Goal: Task Accomplishment & Management: Use online tool/utility

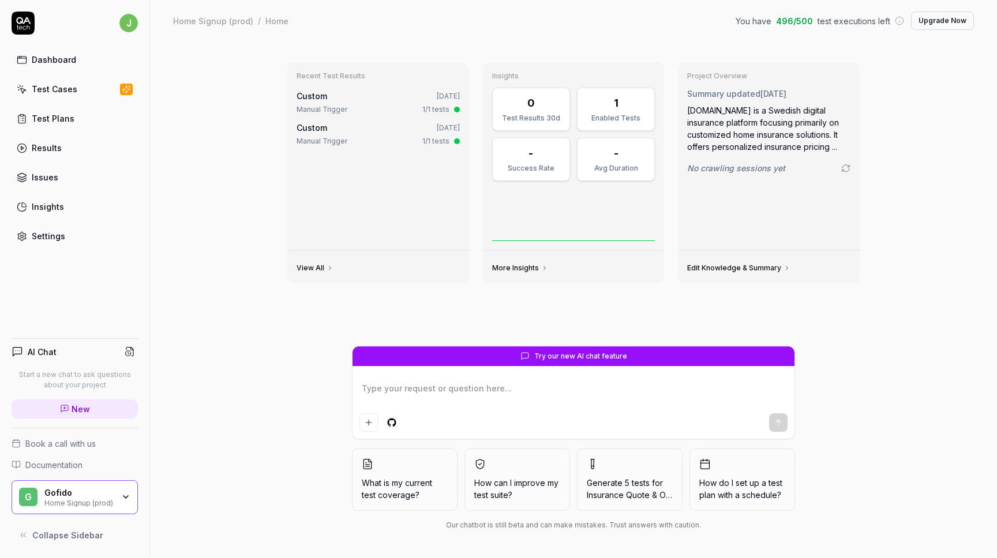
click at [72, 500] on div "Home Signup (prod)" at bounding box center [78, 502] width 69 height 9
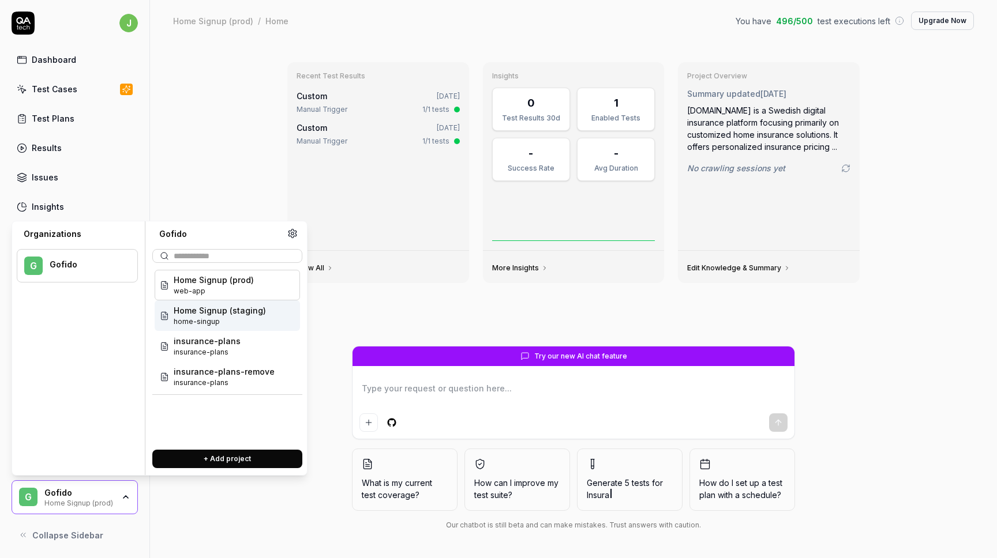
click at [82, 385] on menu "G Gofido" at bounding box center [77, 352] width 121 height 225
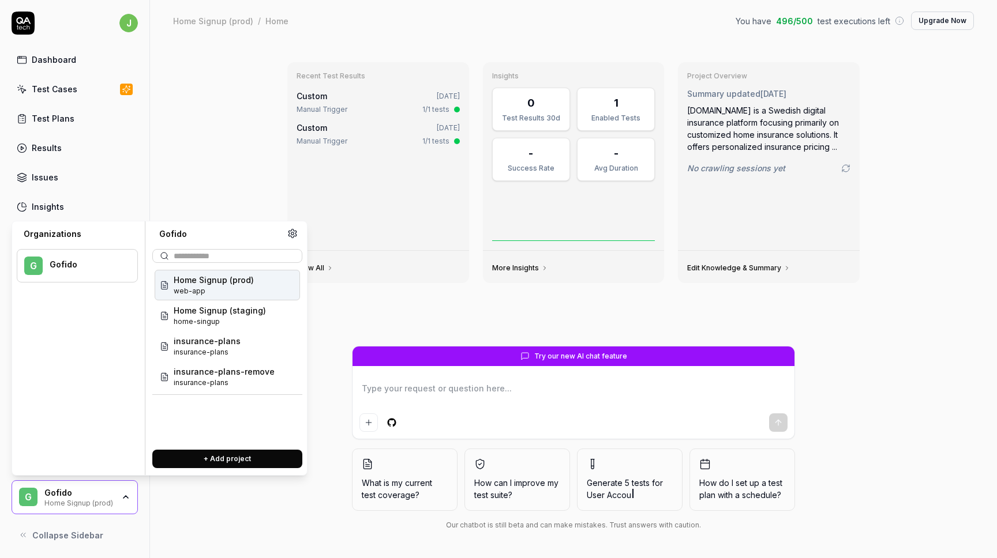
click at [225, 290] on span "web-app" at bounding box center [214, 291] width 80 height 10
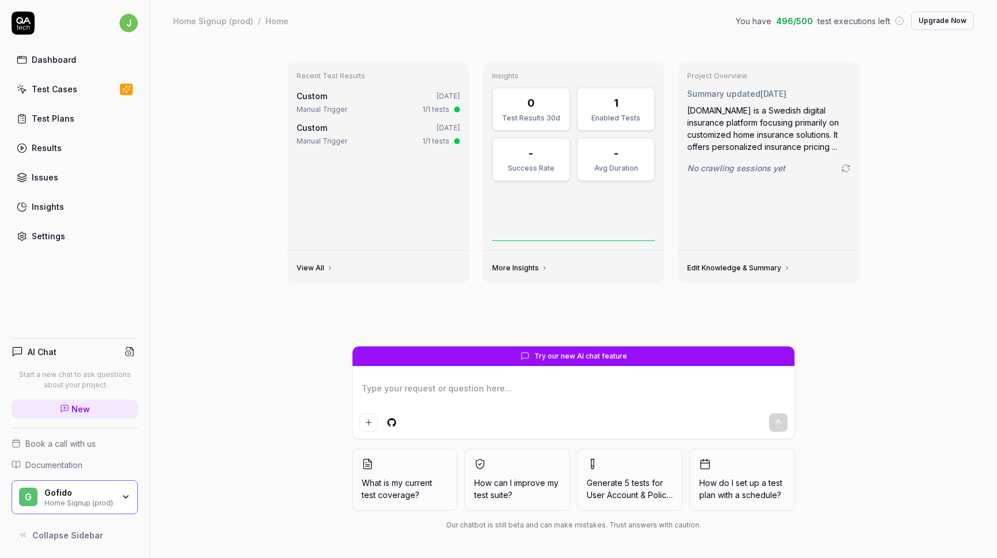
click at [65, 493] on div "Gofido" at bounding box center [78, 493] width 69 height 10
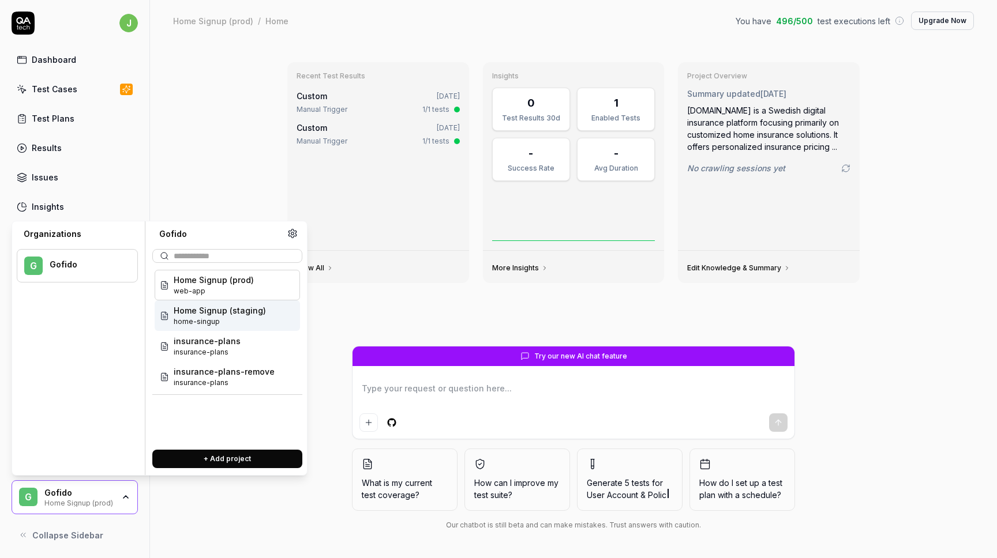
click at [198, 318] on span "home-singup" at bounding box center [220, 322] width 92 height 10
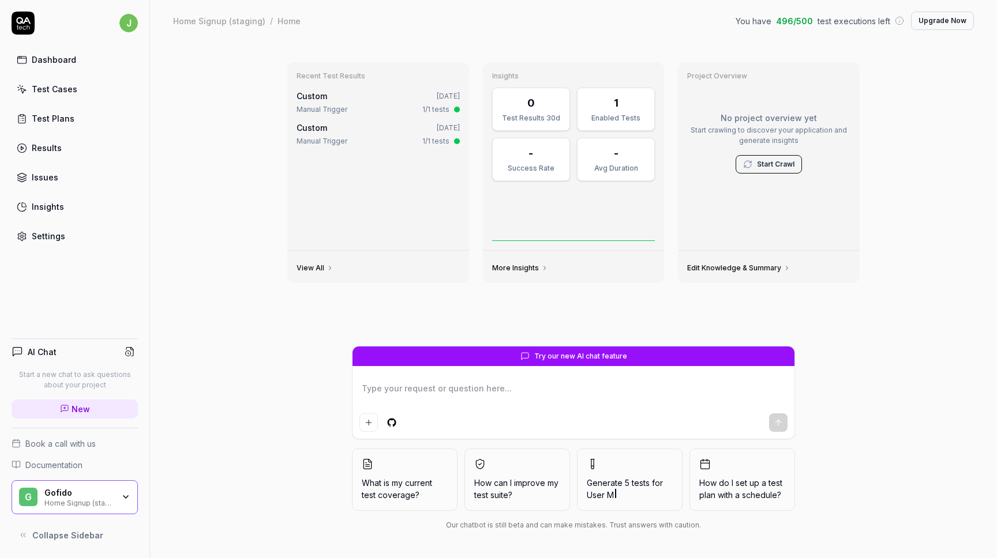
click at [66, 91] on div "Test Cases" at bounding box center [55, 89] width 46 height 12
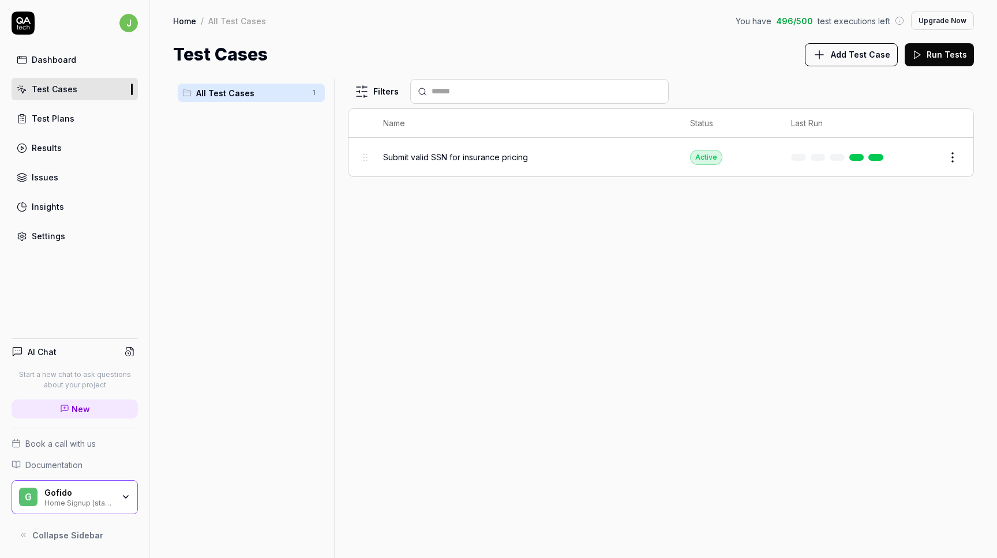
click at [51, 120] on div "Test Plans" at bounding box center [53, 119] width 43 height 12
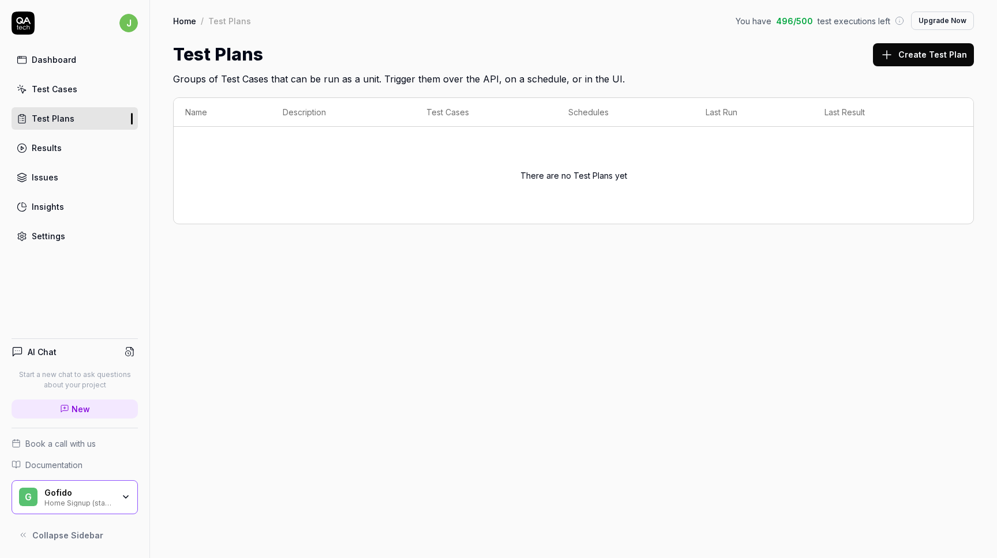
click at [70, 66] on link "Dashboard" at bounding box center [75, 59] width 126 height 23
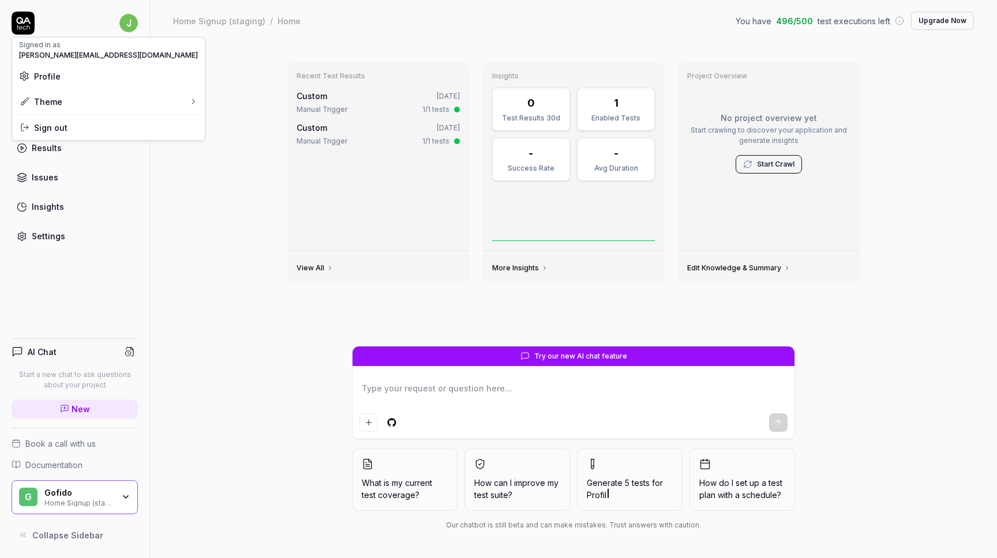
click at [126, 24] on html "j Dashboard Test Cases Test Plans Results Issues Insights Settings AI Chat Star…" at bounding box center [498, 279] width 997 height 558
click at [41, 174] on div "Issues" at bounding box center [45, 177] width 27 height 12
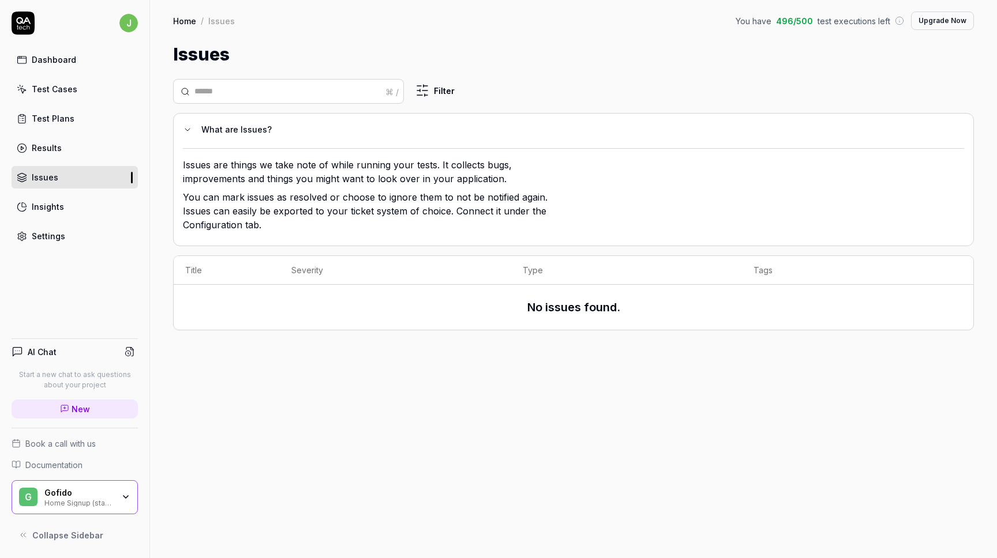
click at [49, 152] on div "Results" at bounding box center [47, 148] width 30 height 12
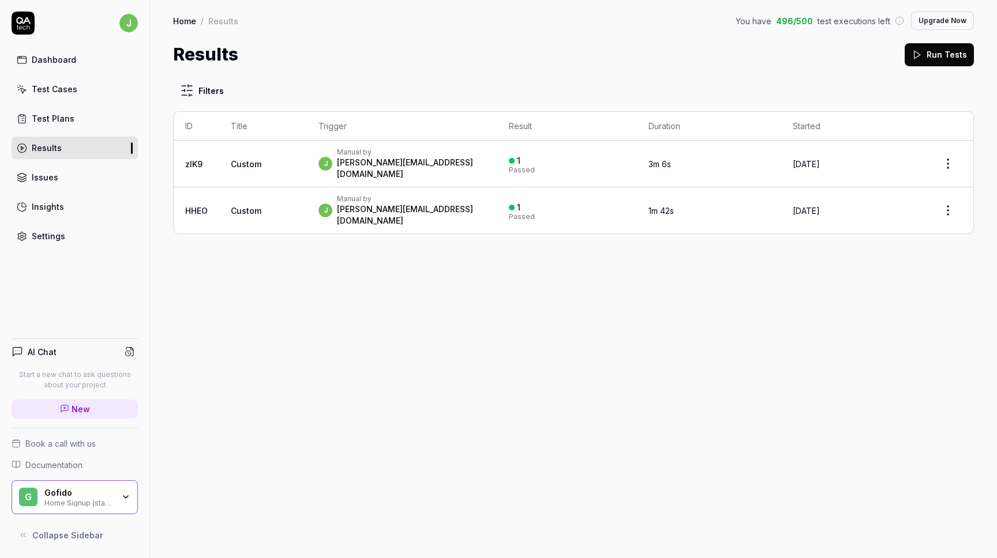
click at [58, 128] on link "Test Plans" at bounding box center [75, 118] width 126 height 23
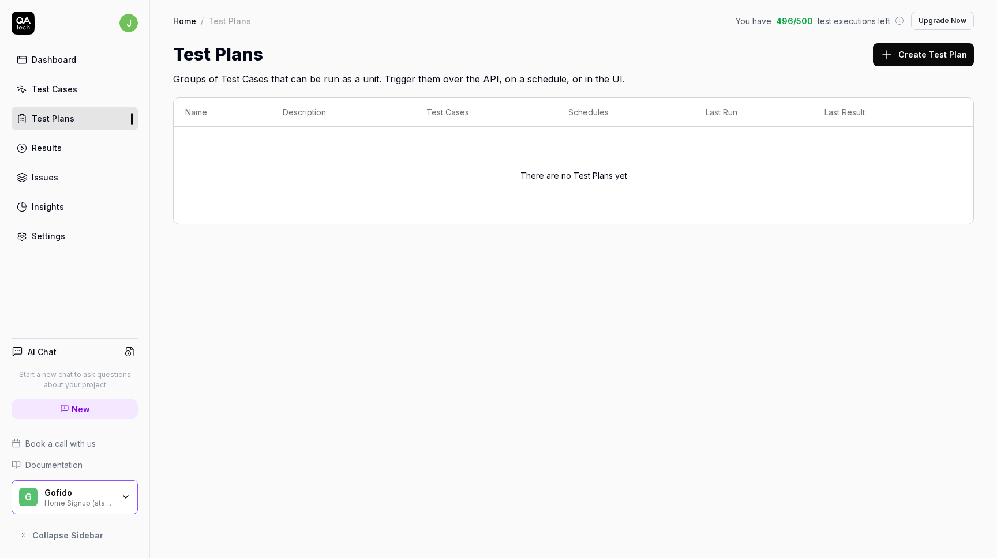
click at [51, 143] on div "Results" at bounding box center [47, 148] width 30 height 12
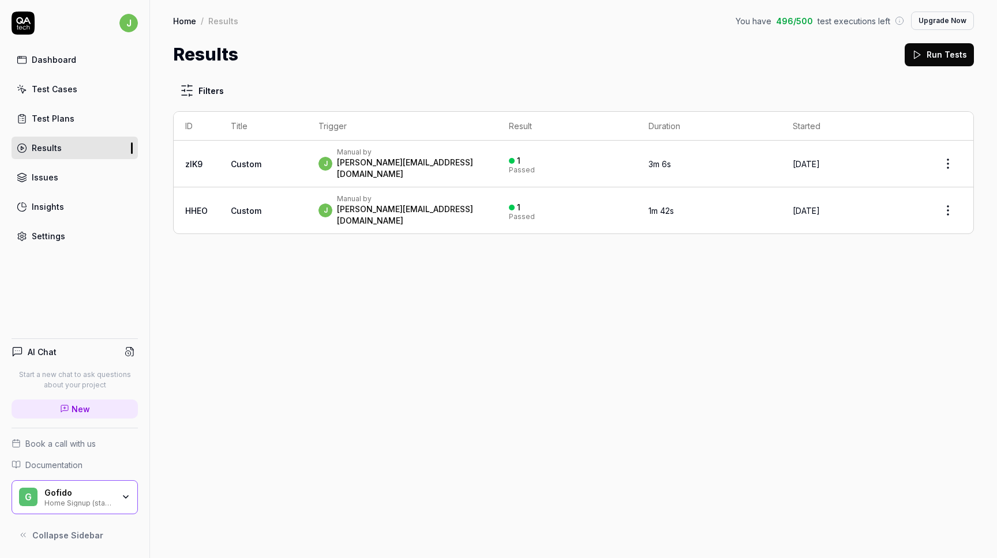
click at [41, 180] on div "Issues" at bounding box center [45, 177] width 27 height 12
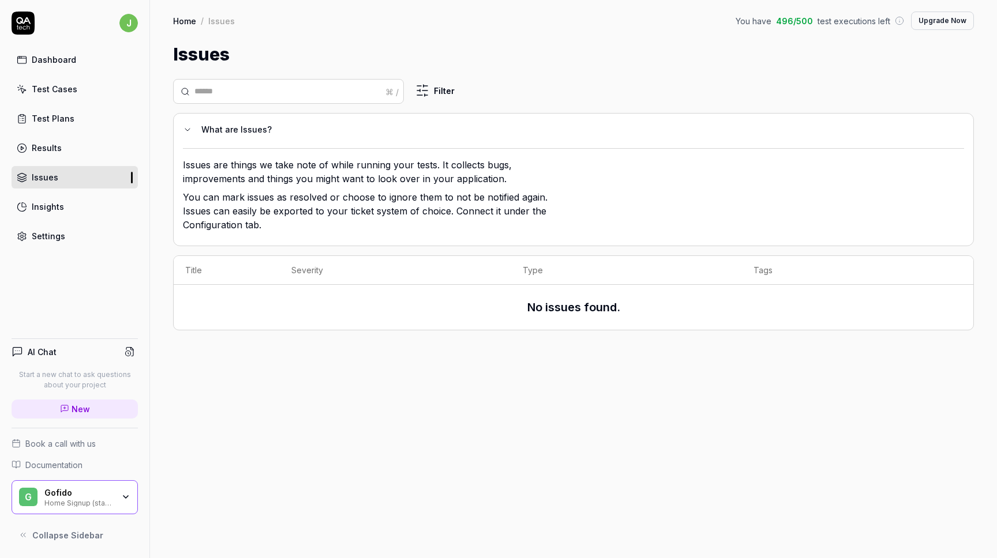
click at [55, 61] on div "Dashboard" at bounding box center [54, 60] width 44 height 12
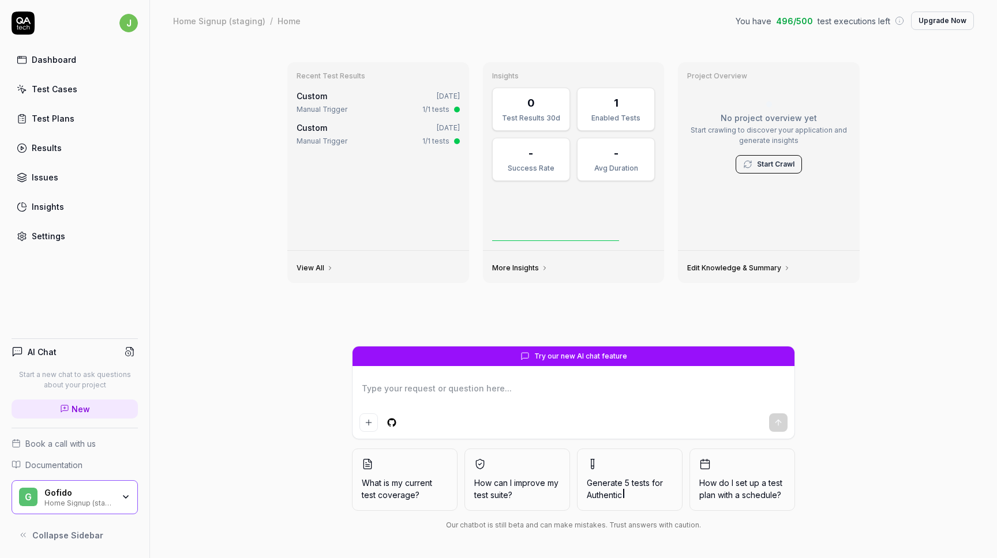
type textarea "*"
click at [93, 408] on link "New" at bounding box center [75, 409] width 126 height 19
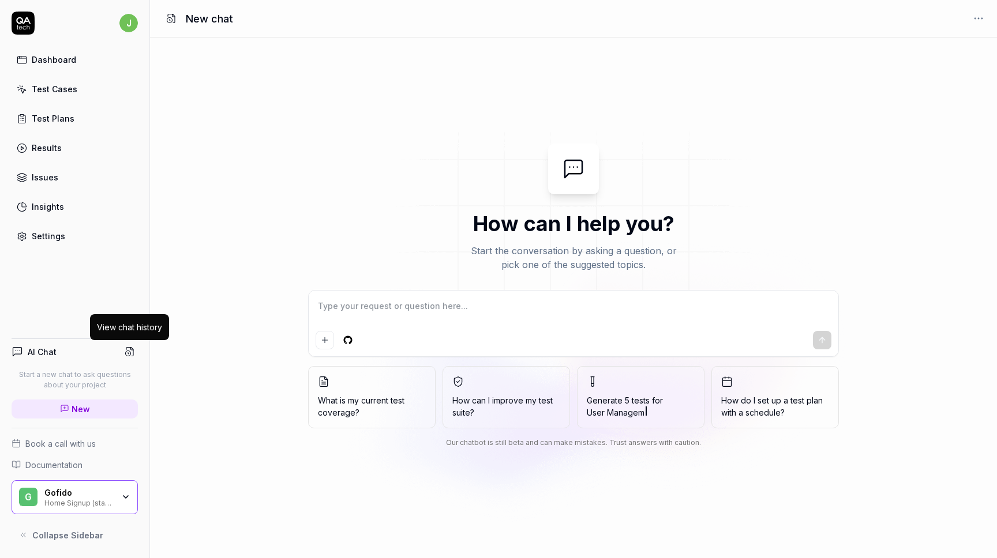
click at [132, 351] on icon at bounding box center [130, 352] width 10 height 10
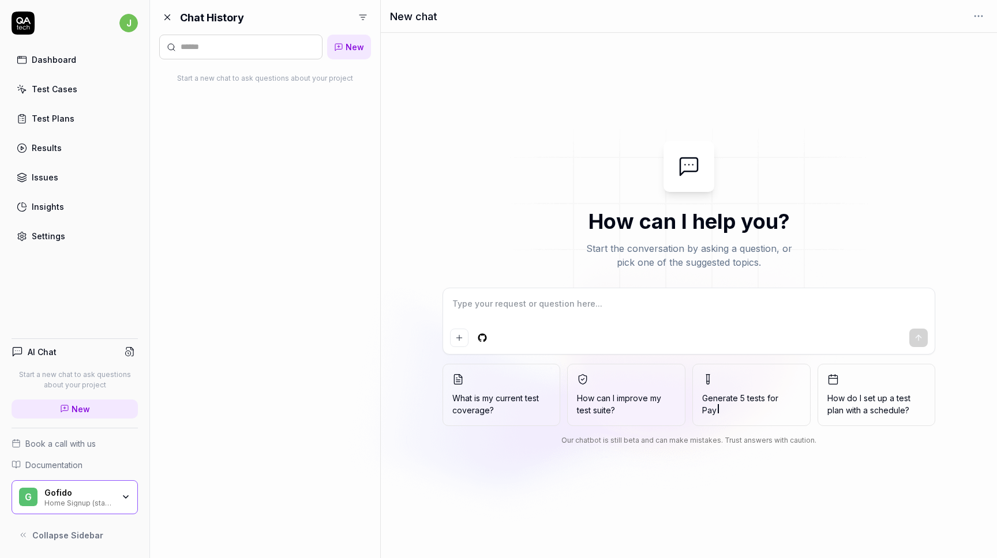
click at [132, 351] on icon at bounding box center [130, 352] width 10 height 10
click at [43, 121] on div "Test Plans" at bounding box center [53, 119] width 43 height 12
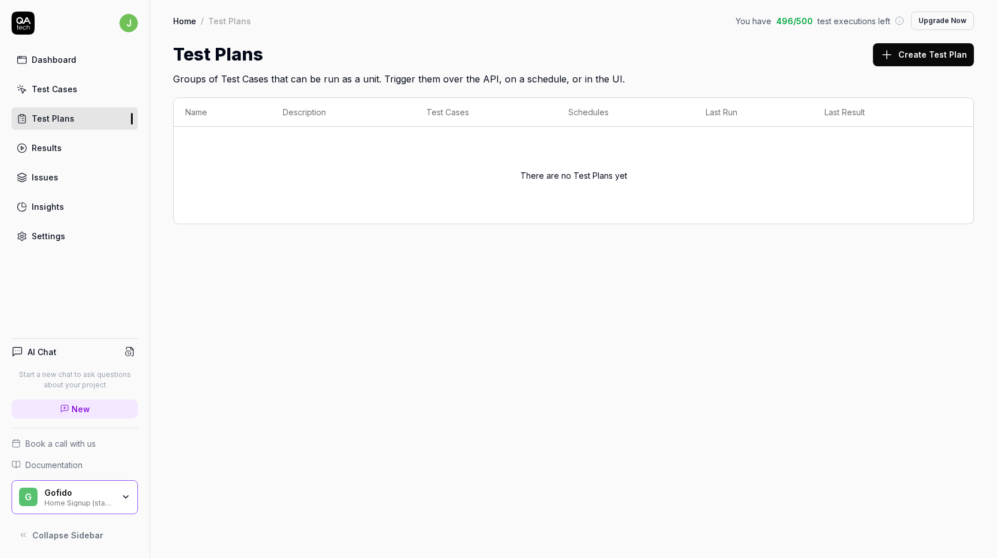
click at [47, 93] on div "Test Cases" at bounding box center [55, 89] width 46 height 12
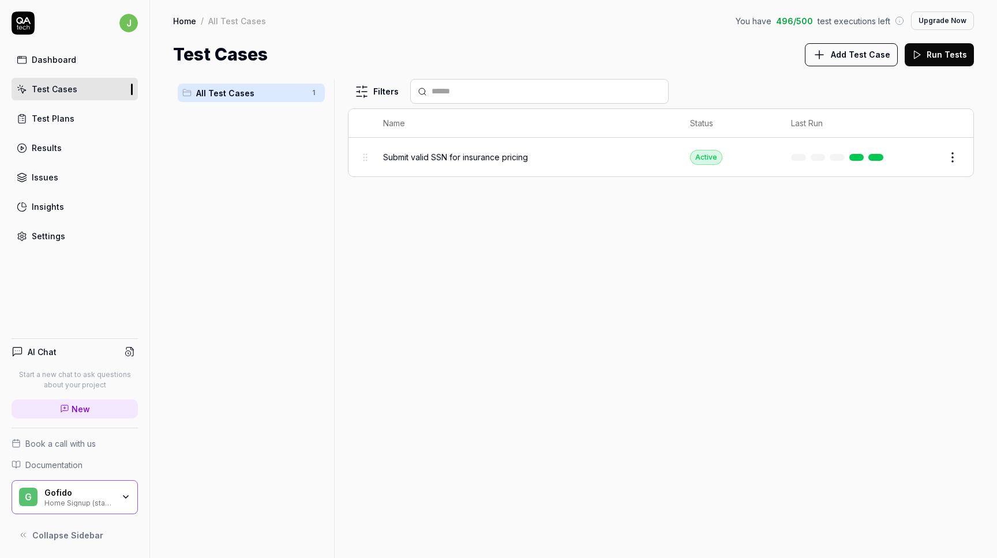
click at [56, 52] on link "Dashboard" at bounding box center [75, 59] width 126 height 23
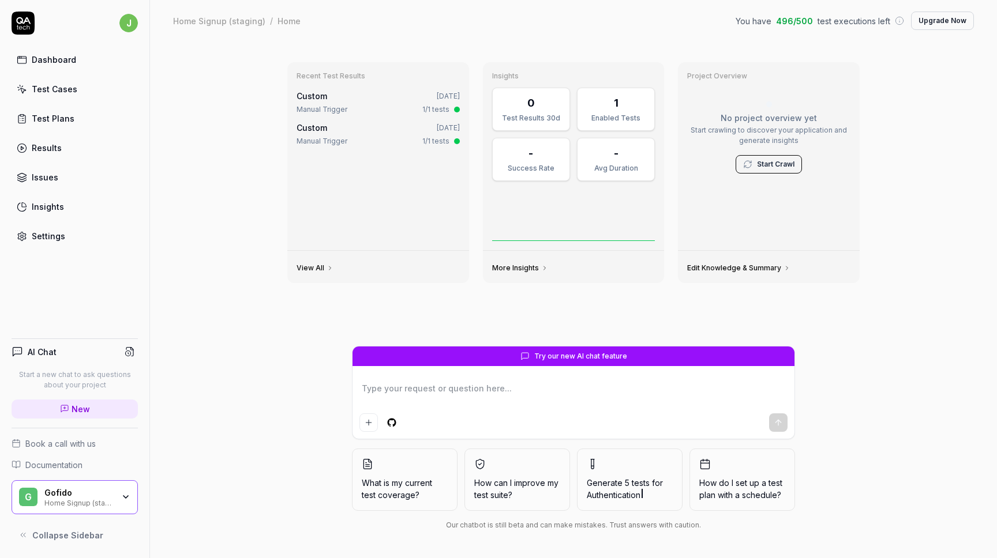
click at [122, 497] on icon "button" at bounding box center [125, 497] width 9 height 9
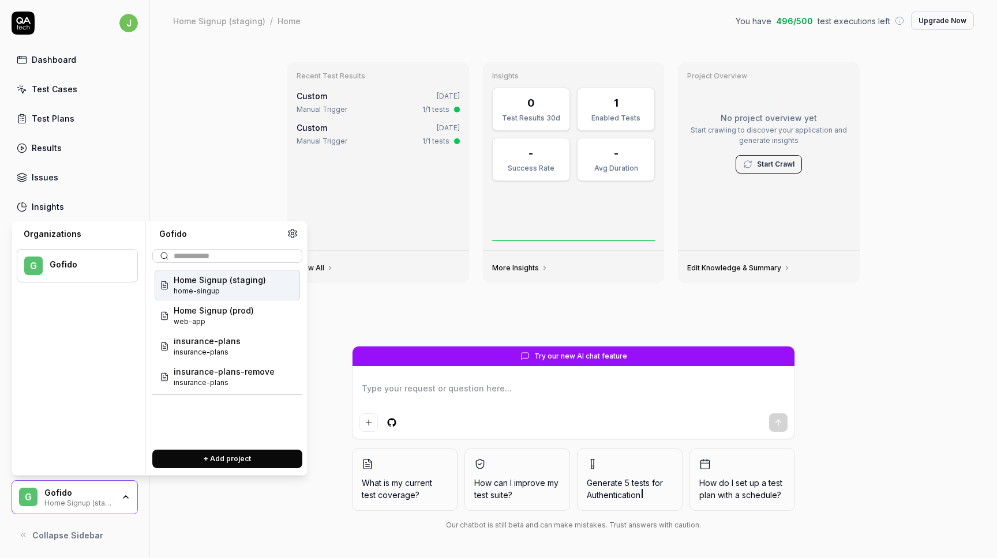
click at [219, 459] on button "+ Add project" at bounding box center [227, 459] width 150 height 18
type textarea "*"
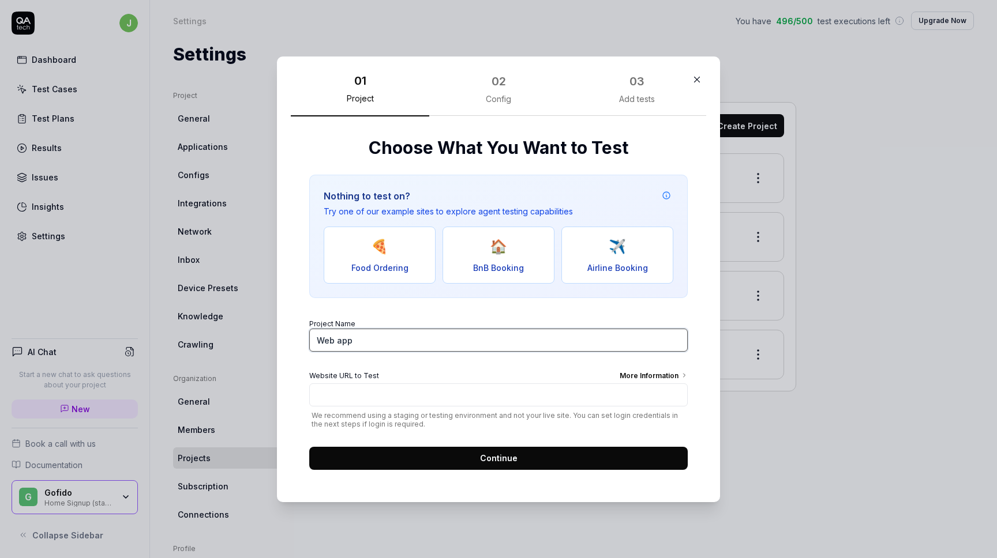
click at [380, 336] on input "Web app" at bounding box center [498, 340] width 378 height 23
click at [362, 392] on input "Website URL to Test More Information" at bounding box center [498, 394] width 378 height 23
click at [352, 394] on input "https://max" at bounding box center [498, 394] width 378 height 23
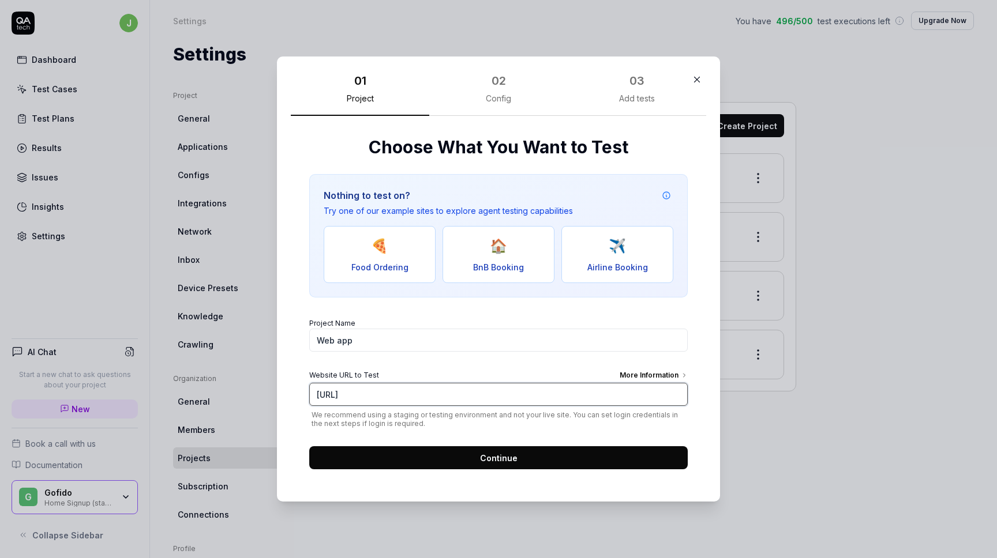
paste input "m.forsakra.dev/bli-kund/hem/"
type input "[URL][DOMAIN_NAME]"
drag, startPoint x: 369, startPoint y: 340, endPoint x: 291, endPoint y: 341, distance: 78.5
click at [291, 341] on div "Choose What You Want to Test Nothing to test on? Try one of our example sites t…" at bounding box center [498, 302] width 415 height 372
type input "Home max m"
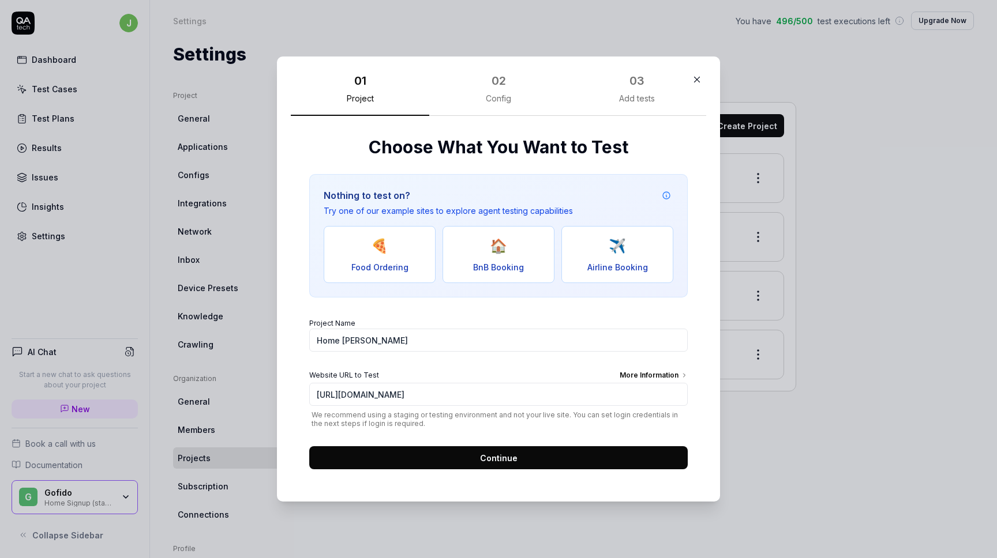
click at [471, 462] on button "Continue" at bounding box center [498, 458] width 378 height 23
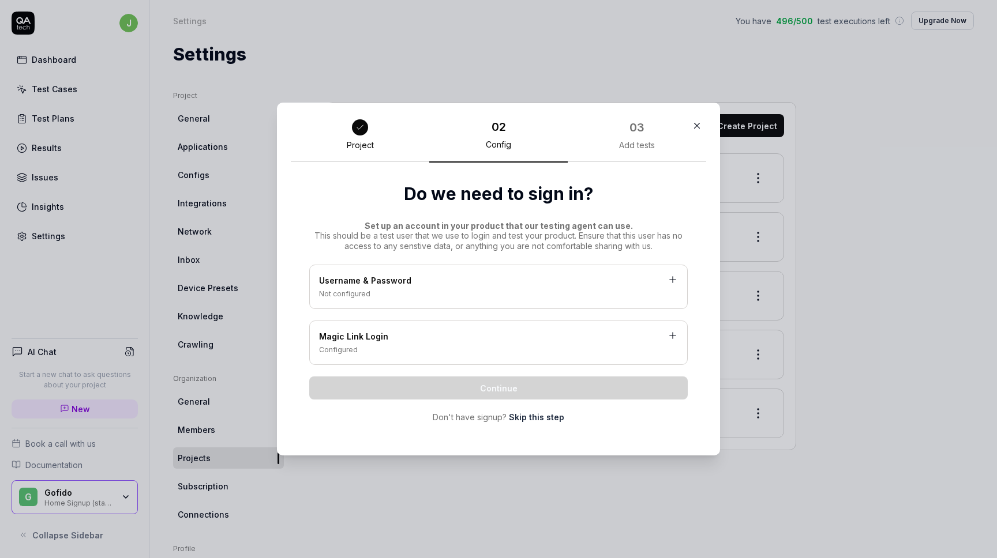
click at [535, 418] on link "Skip this step" at bounding box center [536, 417] width 55 height 12
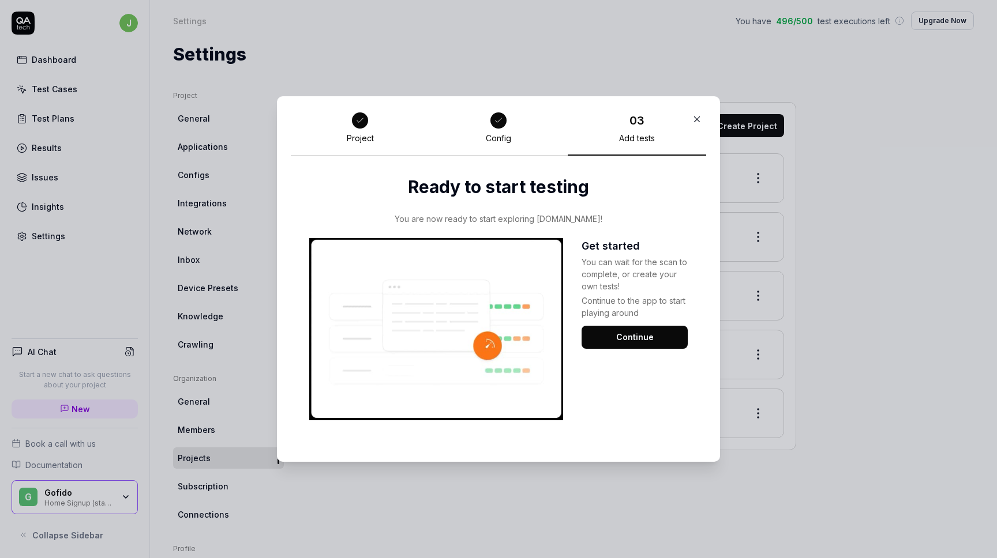
click at [617, 336] on button "Continue" at bounding box center [635, 337] width 106 height 23
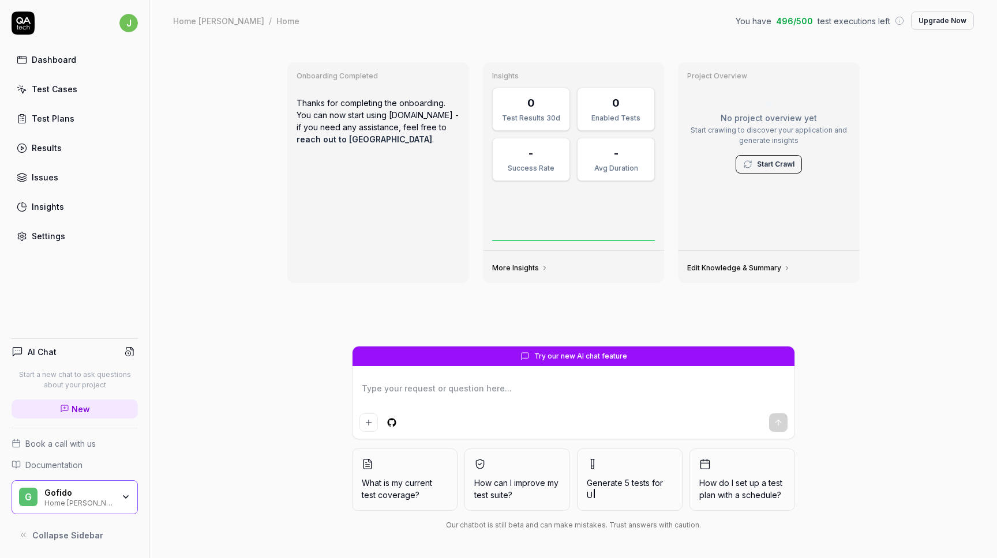
click at [456, 393] on textarea at bounding box center [573, 394] width 428 height 29
type textarea "*"
type textarea "Skriv in personnumret 1980-03-12-0295 och starta processen att få ett pris. För…"
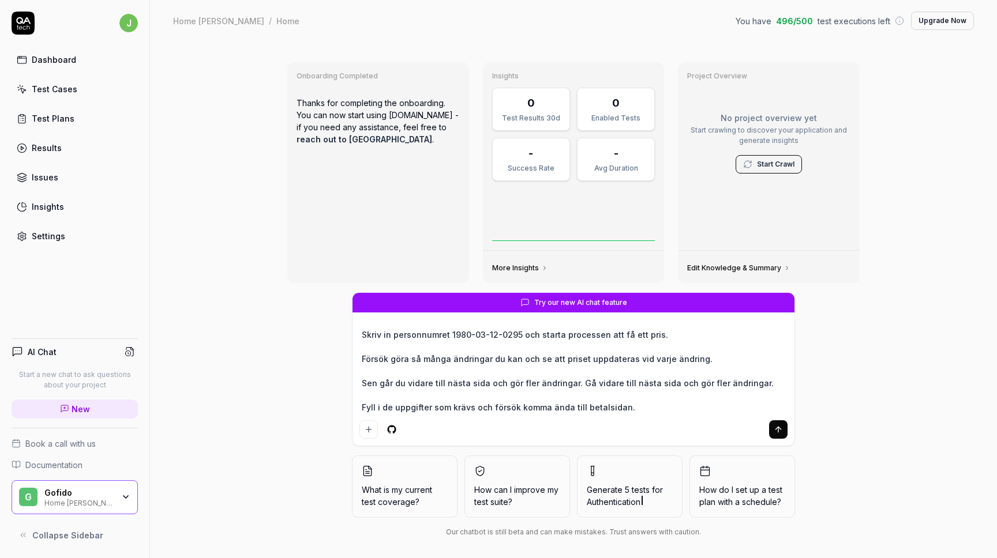
click at [470, 333] on textarea "Skriv in personnumret 1980-03-12-0295 och starta processen att få ett pris. För…" at bounding box center [573, 371] width 428 height 89
type textarea "*"
type textarea "Skriv in personnumret 198003-12-0295 och starta processen att få ett pris. Förs…"
type textarea "*"
type textarea "Skriv in personnumret 19800312-0295 och starta processen att få ett pris. Försö…"
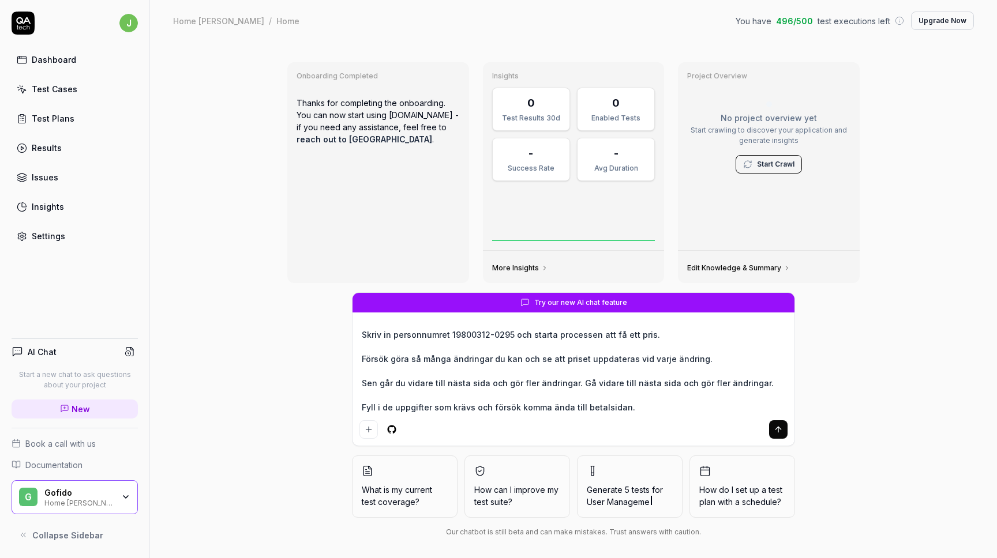
type textarea "*"
type textarea "Skriv in personnumret 198003120295 och starta processen att få ett pris. Försök…"
click at [659, 338] on textarea "Skriv in personnumret 198003120295 och starta processen att få ett pris. Försök…" at bounding box center [573, 371] width 428 height 89
type textarea "*"
type textarea "Skriv in personnumret 198003120295 och starta processen att få ett pris. Försök…"
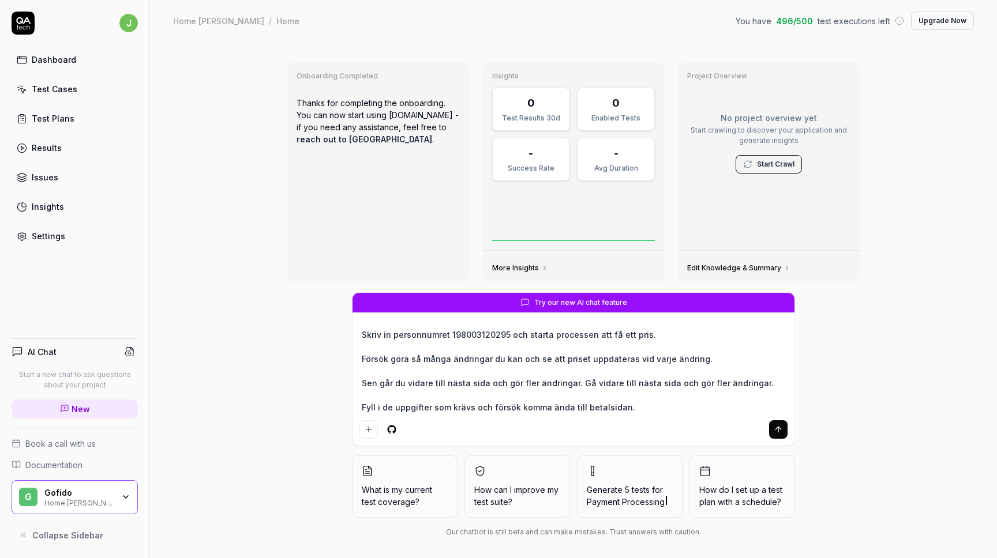
type textarea "*"
type textarea "Skriv in personnumret 198003120295 och starta processen att få ett pris Försök …"
type textarea "*"
type textarea "Skriv in personnumret 198003120295 och starta processen att få ett pris Försök …"
type textarea "*"
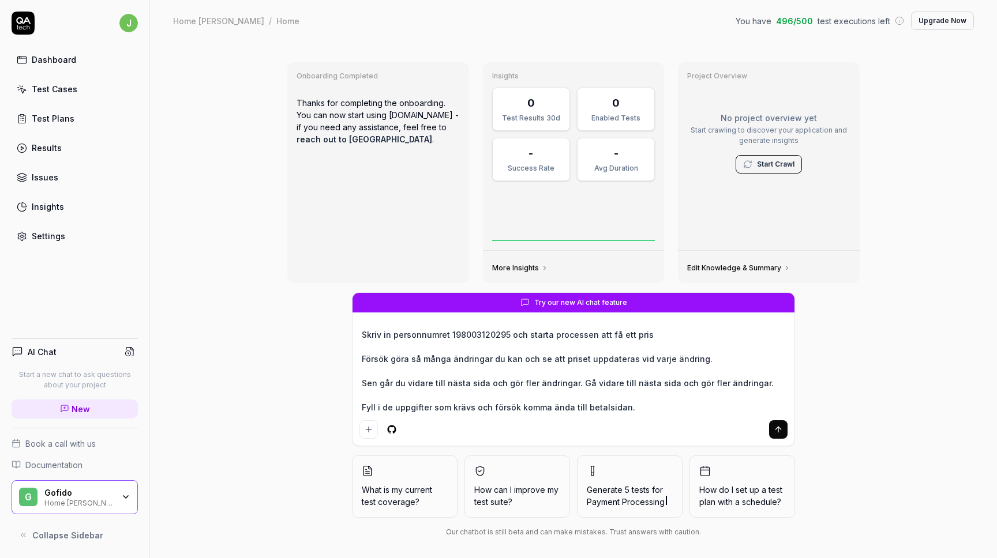
type textarea "Skriv in personnumret 198003120295 och starta processen att få ett pris p Försö…"
type textarea "*"
type textarea "Skriv in personnumret 198003120295 och starta processen att få ett pris på Förs…"
type textarea "*"
type textarea "Skriv in personnumret 198003120295 och starta processen att få ett pris på Förs…"
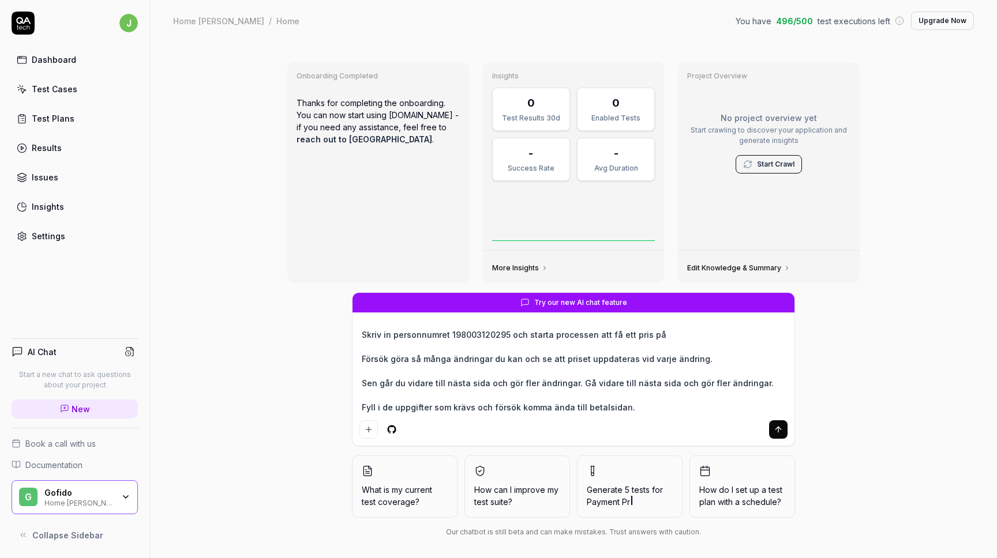
type textarea "*"
type textarea "Skriv in personnumret 198003120295 och starta processen att få ett pris på e Fö…"
type textarea "*"
type textarea "Skriv in personnumret 198003120295 och starta processen att få ett pris på en F…"
type textarea "*"
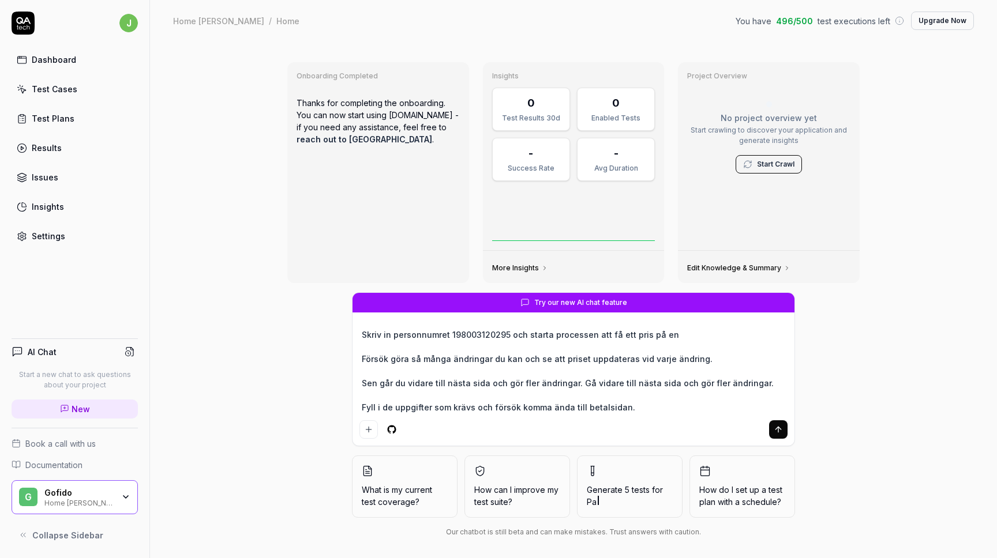
type textarea "Skriv in personnumret 198003120295 och starta processen att få ett pris på en F…"
type textarea "*"
type textarea "Skriv in personnumret 198003120295 och starta processen att få ett pris på en f…"
type textarea "*"
type textarea "Skriv in personnumret 198003120295 och starta processen att få ett pris på en f…"
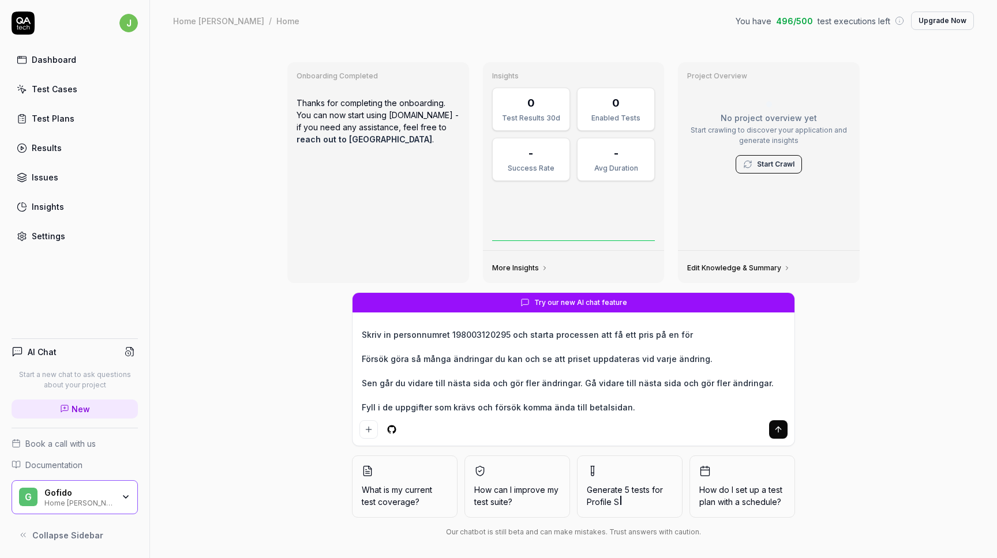
type textarea "*"
type textarea "Skriv in personnumret 198003120295 och starta processen att få ett pris på en f…"
type textarea "*"
type textarea "Skriv in personnumret 198003120295 och starta processen att få ett pris på en f…"
type textarea "*"
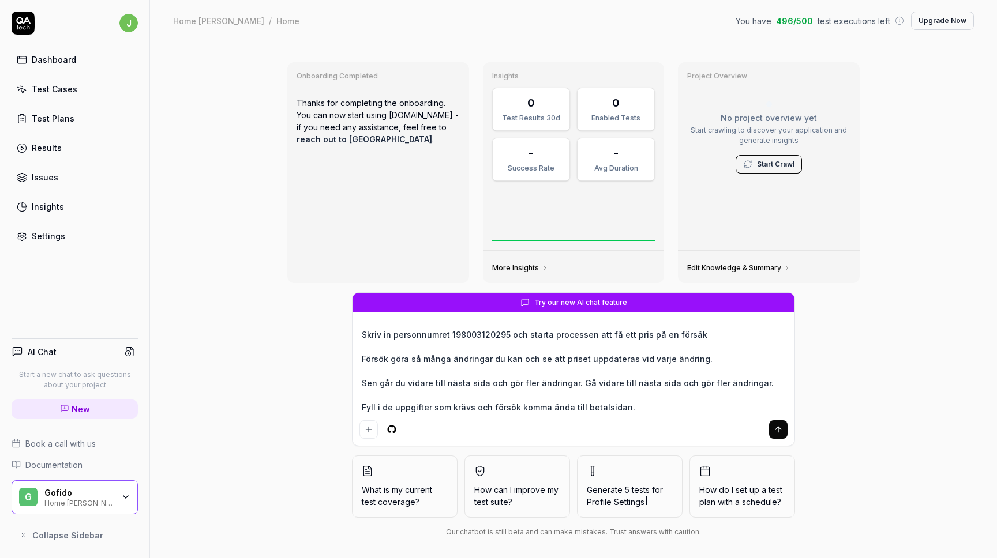
type textarea "Skriv in personnumret 198003120295 och starta processen att få ett pris på en f…"
type textarea "*"
type textarea "Skriv in personnumret 198003120295 och starta processen att få ett pris på en f…"
type textarea "*"
type textarea "Skriv in personnumret 198003120295 och starta processen att få ett pris på en f…"
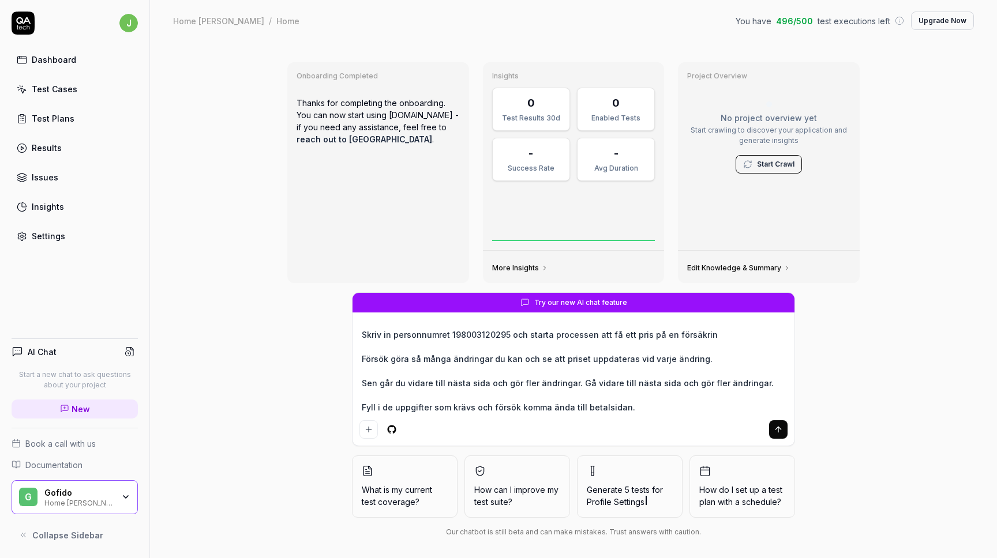
type textarea "*"
type textarea "Skriv in personnumret 198003120295 och starta processen att få ett pris på en f…"
type textarea "*"
type textarea "Skriv in personnumret 198003120295 och starta processen att få ett pris på en f…"
type textarea "*"
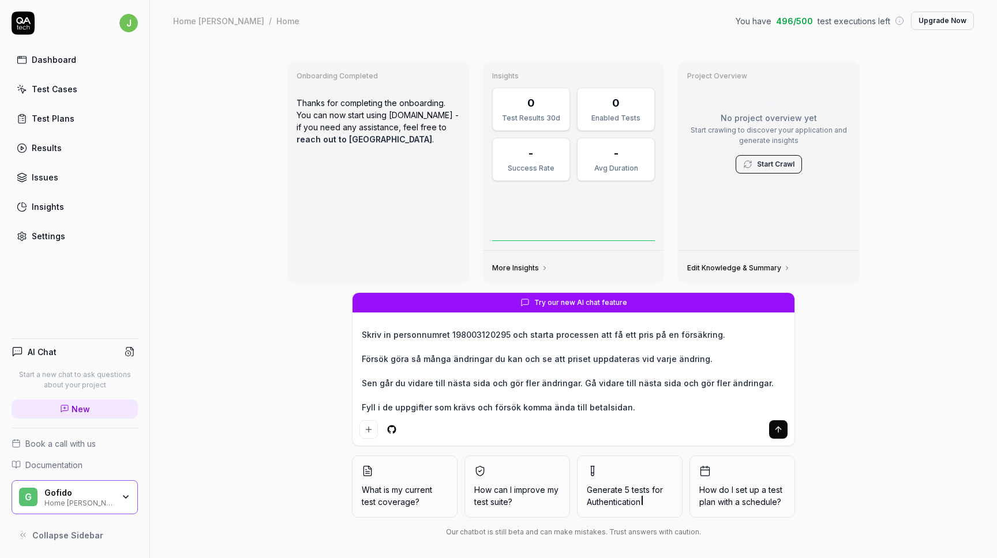
type textarea "Skriv in personnumret 198003120295 och starta processen att få ett pris på en f…"
click at [779, 427] on icon "submit" at bounding box center [777, 428] width 5 height 3
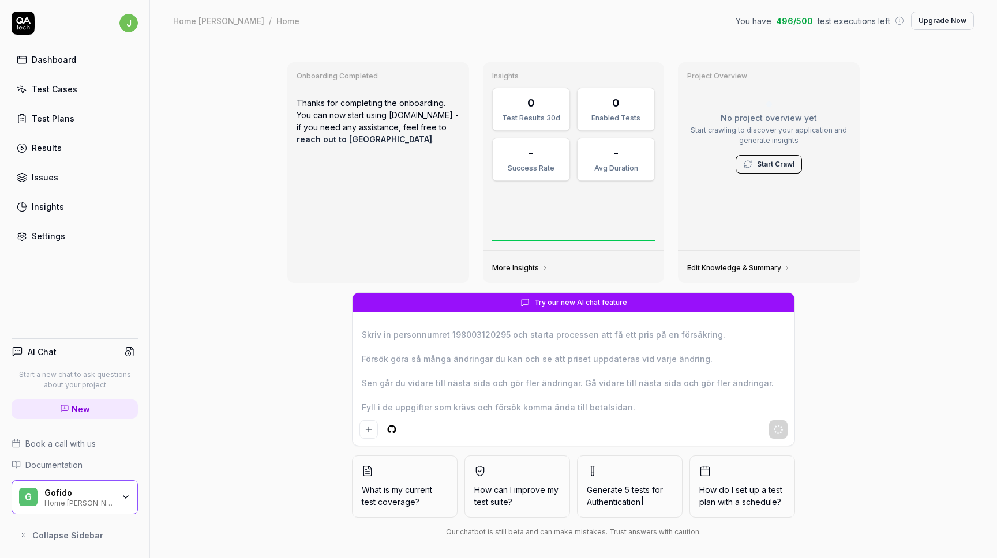
type textarea "*"
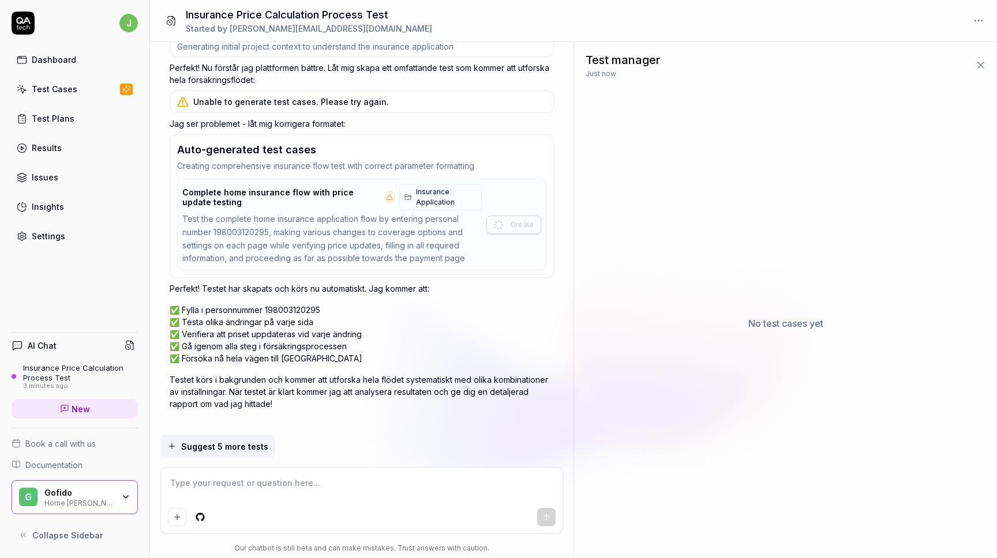
scroll to position [850, 0]
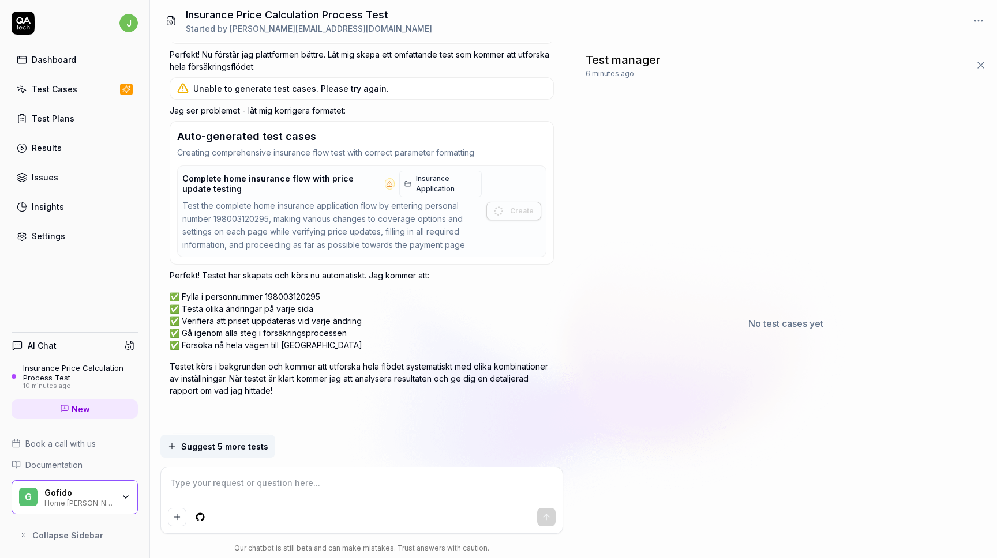
type textarea "*"
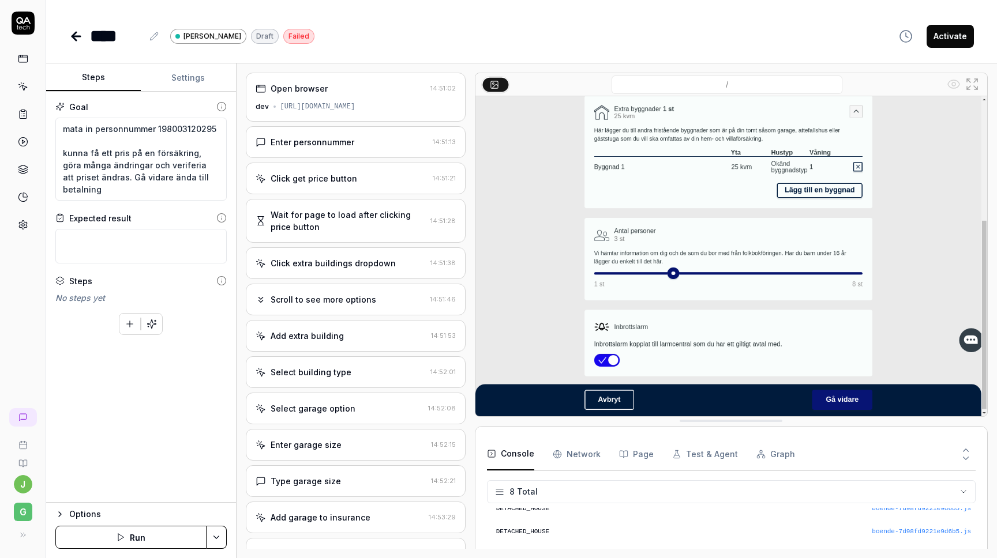
click at [361, 240] on div "Wait for page to load after clicking price button 14:51:28" at bounding box center [356, 221] width 220 height 44
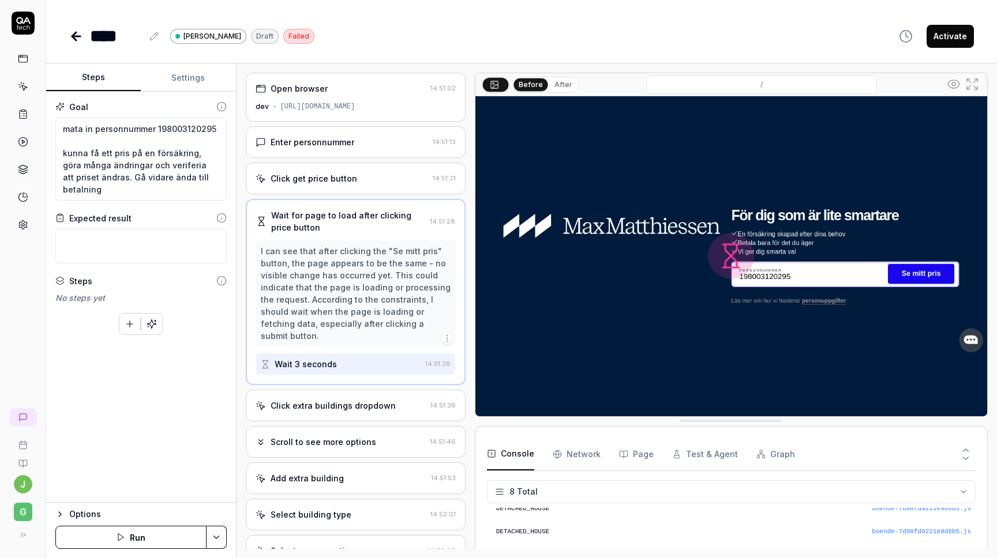
click at [366, 126] on div "Enter personnummer 14:51:13" at bounding box center [356, 142] width 220 height 32
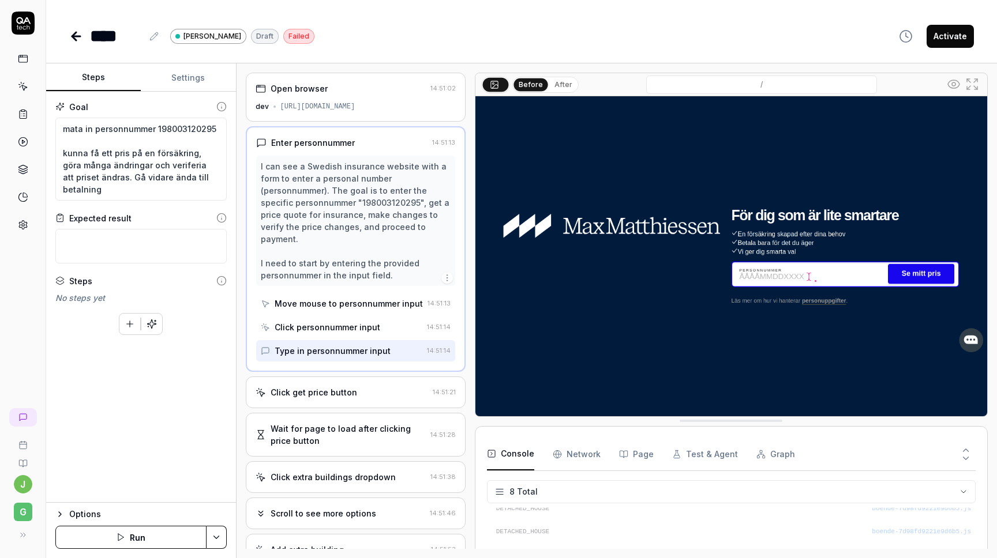
click at [361, 387] on div "Click get price button" at bounding box center [342, 393] width 173 height 12
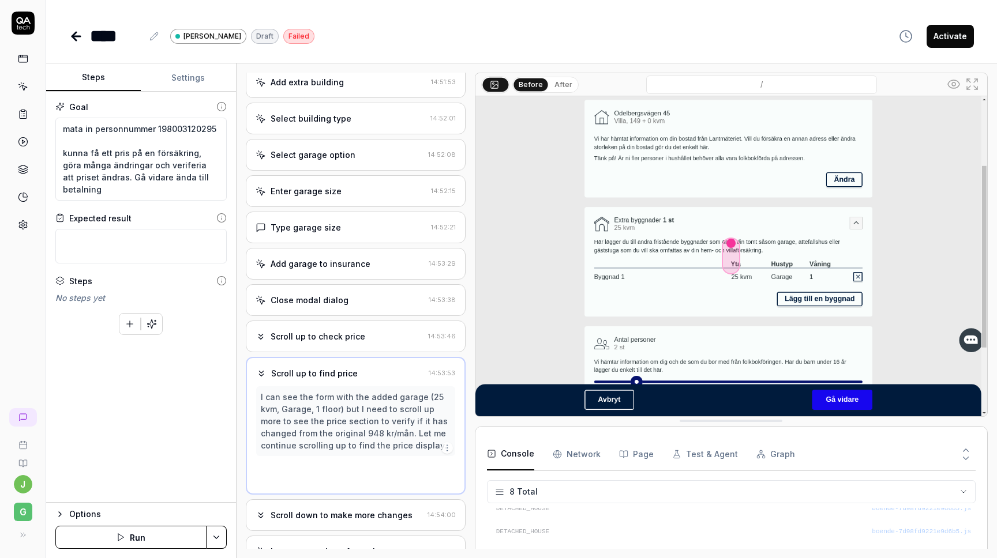
scroll to position [212, 0]
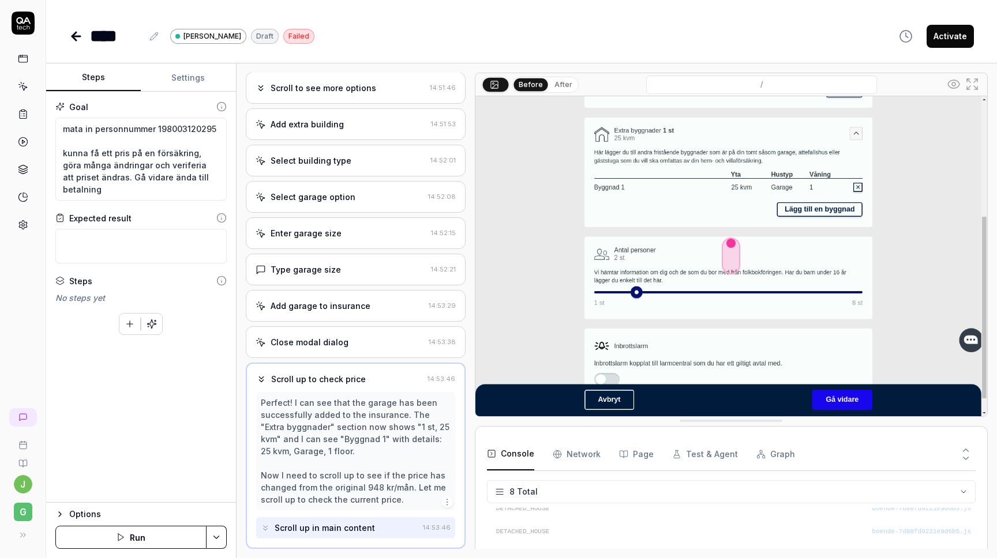
click at [569, 458] on Requests "Network" at bounding box center [577, 454] width 48 height 32
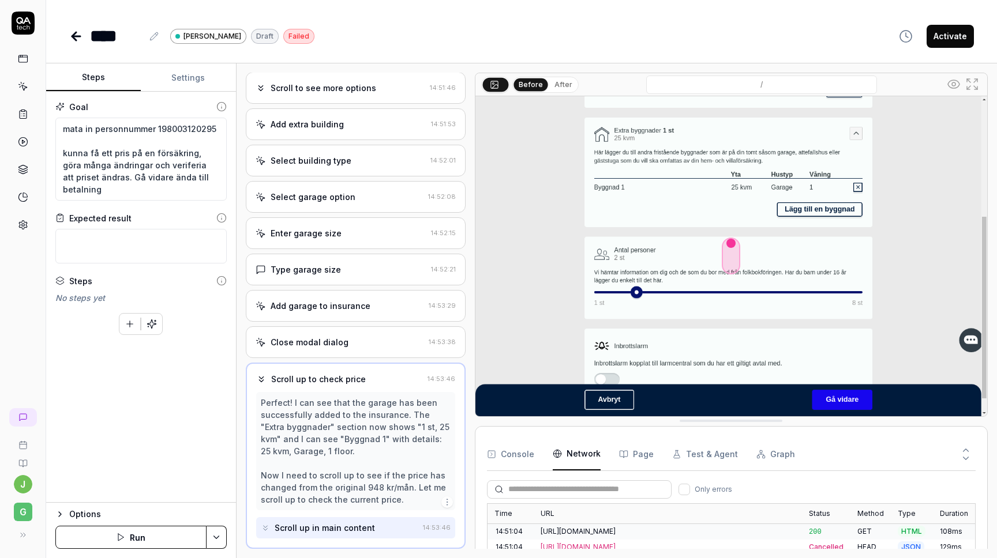
scroll to position [357, 0]
click at [368, 313] on div "Add garage to insurance 14:53:29" at bounding box center [356, 306] width 220 height 32
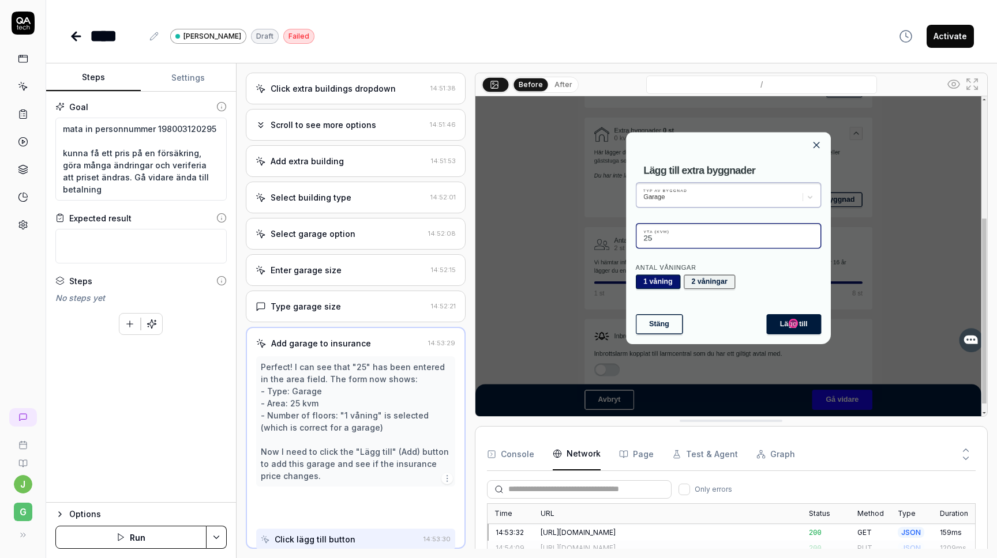
scroll to position [175, 0]
click at [344, 170] on div "Add extra building 14:51:53" at bounding box center [356, 161] width 220 height 32
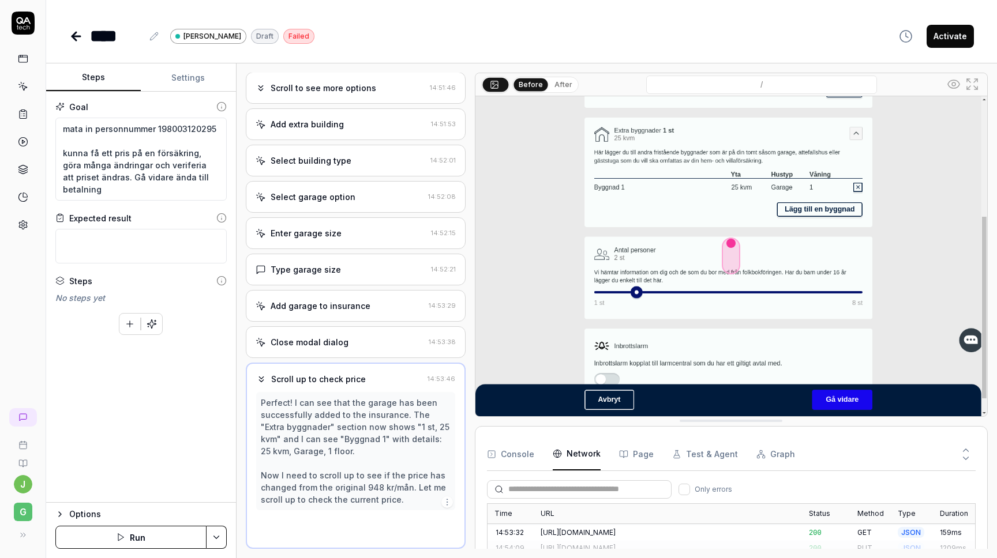
scroll to position [212, 0]
click at [121, 35] on div "****" at bounding box center [116, 36] width 53 height 26
click at [944, 36] on button "Activate" at bounding box center [950, 36] width 47 height 23
type textarea "*"
